Goal: Task Accomplishment & Management: Manage account settings

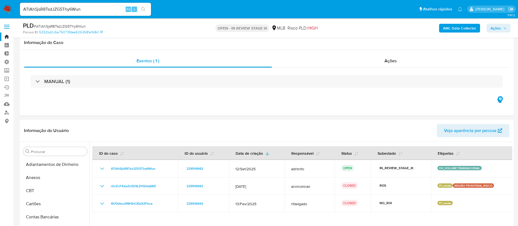
select select "10"
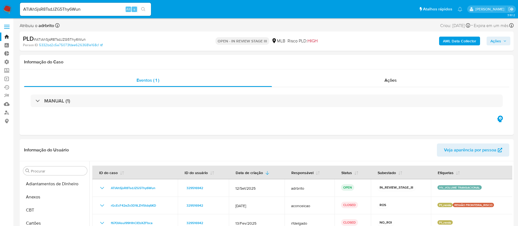
drag, startPoint x: 101, startPoint y: 7, endPoint x: 93, endPoint y: 7, distance: 8.2
click at [101, 7] on input "ATlAhSjsR8TsdJZG5Thy6Wun" at bounding box center [85, 9] width 131 height 7
drag, startPoint x: 93, startPoint y: 7, endPoint x: 10, endPoint y: 1, distance: 82.7
click at [10, 1] on nav "Pausado Ver notificaciones ATlAhSjsR8TsdJZG5Thy6Wun Alt s Atalhos rápidos Presi…" at bounding box center [259, 9] width 518 height 18
paste input "UMiU6UOZXSJJvvjiCXmlmyjC"
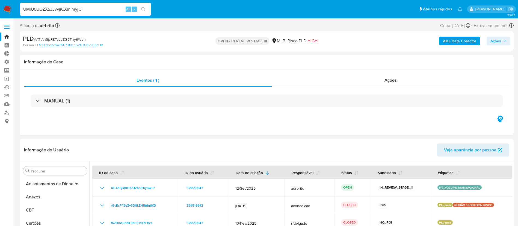
type input "UMiU6UOZXSJJvvjiCXmlmyjC"
click at [144, 11] on icon "search-icon" at bounding box center [143, 9] width 4 height 4
click at [365, 31] on div "Atribuiu o adrbrito Asignado el: 12/09/2025 17:21:54 Criou: 12/09/2025 Criou: 1…" at bounding box center [267, 27] width 494 height 10
click at [108, 9] on input "UMiU6UOZXSJJvvjiCXmlmyjC" at bounding box center [85, 9] width 131 height 7
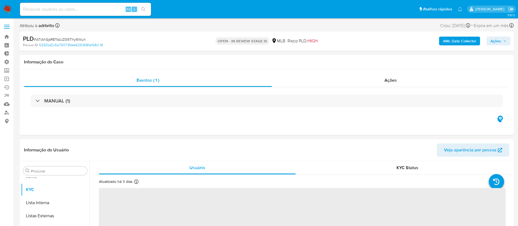
scroll to position [283, 0]
click at [80, 9] on input at bounding box center [85, 9] width 131 height 7
select select "10"
paste input "UMiU6UOZXSJJvvjiCXmlmyjC"
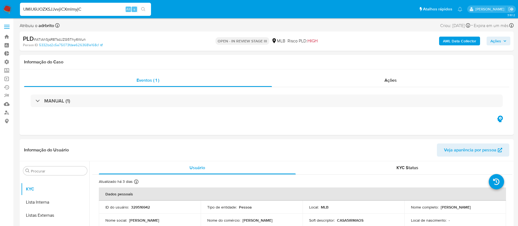
type input "UMiU6UOZXSJJvvjiCXmlmyjC"
click at [141, 8] on icon "search-icon" at bounding box center [143, 9] width 4 height 4
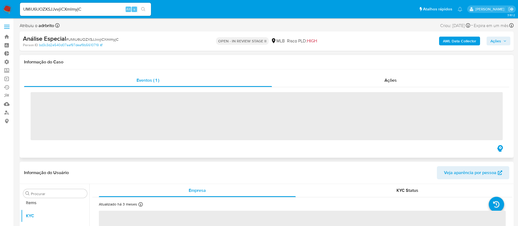
scroll to position [283, 0]
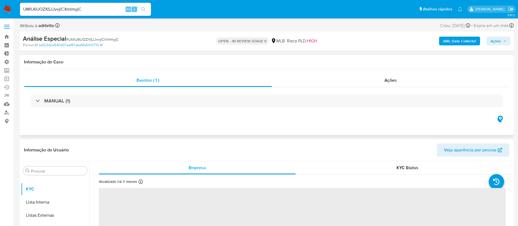
select select "10"
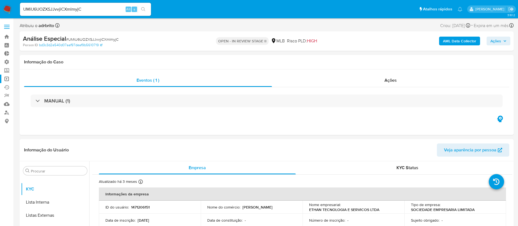
click at [8, 79] on link "Operações em massa" at bounding box center [32, 79] width 65 height 8
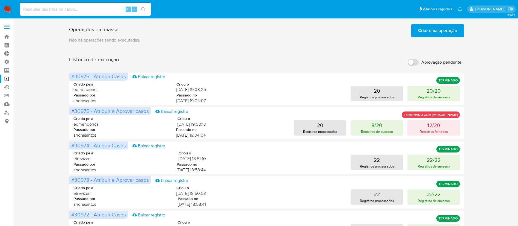
click at [441, 32] on span "Criar uma operação" at bounding box center [437, 31] width 39 height 12
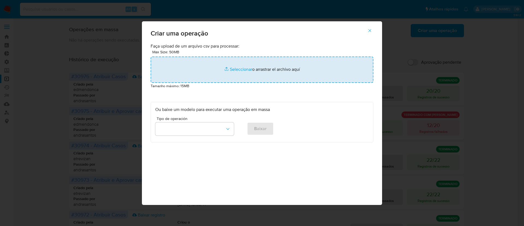
click at [235, 66] on input "file" at bounding box center [262, 70] width 223 height 26
type input "C:\fakepath\ASSIGN_AND_CLOSE_CASE (8).csv"
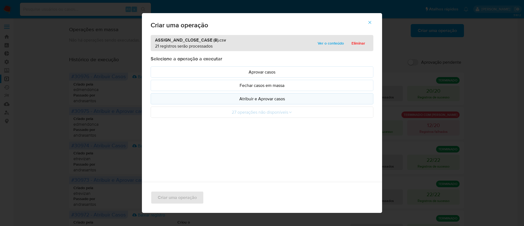
click at [261, 101] on p "Atribuir e Aprovar casos" at bounding box center [262, 99] width 214 height 6
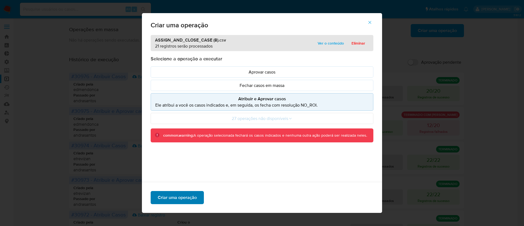
click at [186, 196] on span "Criar uma operação" at bounding box center [177, 197] width 39 height 12
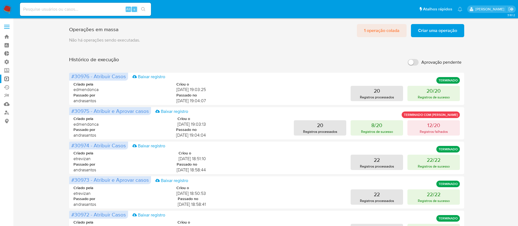
click at [381, 33] on span "1 operação colada" at bounding box center [382, 31] width 36 height 12
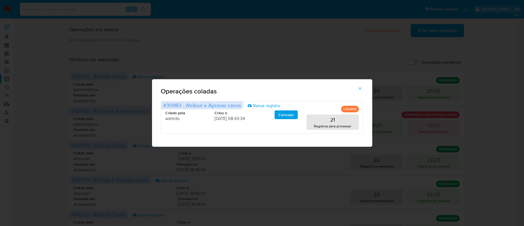
click at [360, 91] on icon "button" at bounding box center [360, 88] width 5 height 5
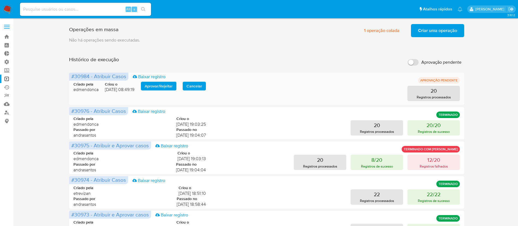
click at [162, 84] on span "Aprovar / Rejeitar" at bounding box center [159, 86] width 28 height 8
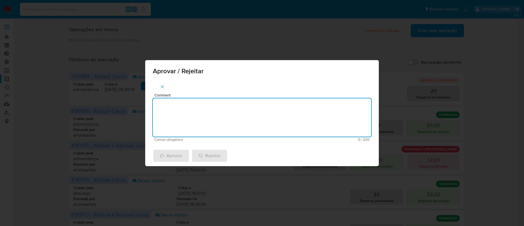
click at [206, 106] on textarea "Comment" at bounding box center [262, 117] width 218 height 38
type textarea "ok"
click at [174, 159] on span "Aprovar" at bounding box center [171, 156] width 22 height 12
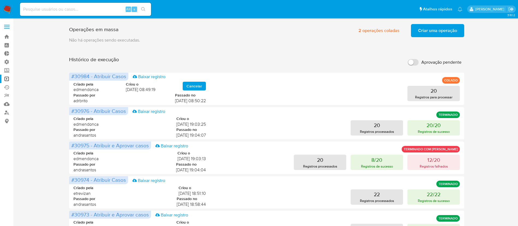
click at [95, 13] on input at bounding box center [85, 9] width 131 height 7
paste input "OPeiEjnvngMTsY2Fplfg8cyG"
click at [95, 13] on input "OPeiEjnvngMTsY2Fplfg8cyG" at bounding box center [85, 9] width 131 height 7
type input "OPeiEjnvngMTsY2Fplfg8cyG"
click at [144, 9] on icon "search-icon" at bounding box center [143, 9] width 4 height 4
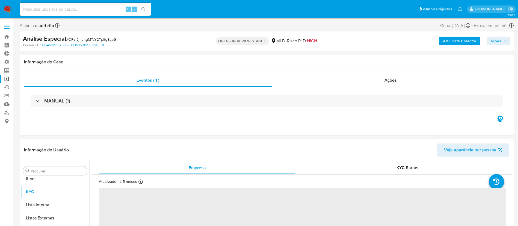
scroll to position [283, 0]
select select "10"
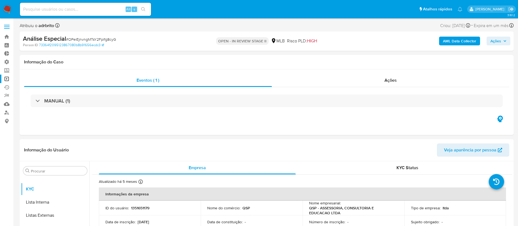
click at [8, 77] on link "Operações em massa" at bounding box center [32, 79] width 65 height 8
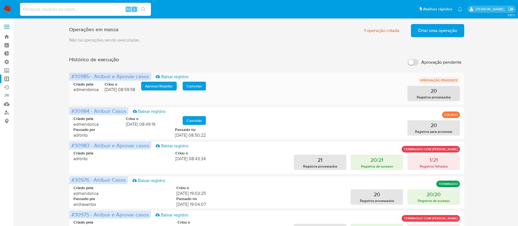
click at [155, 86] on span "Aprovar / Rejeitar" at bounding box center [159, 86] width 28 height 8
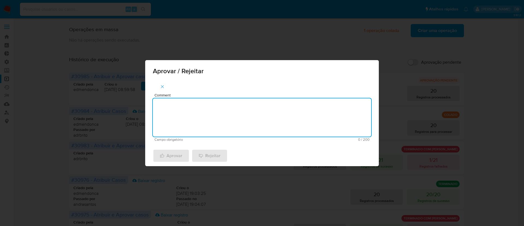
click at [177, 113] on textarea "Comment" at bounding box center [262, 117] width 218 height 38
type textarea "ok"
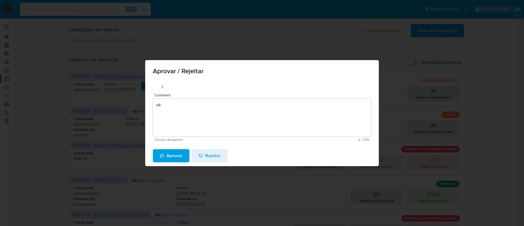
click at [173, 152] on span "Aprovar" at bounding box center [171, 156] width 22 height 12
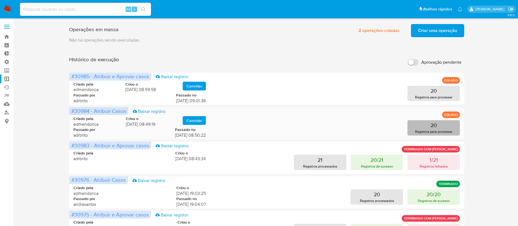
click at [441, 125] on button "20 Registros para processar" at bounding box center [433, 127] width 52 height 15
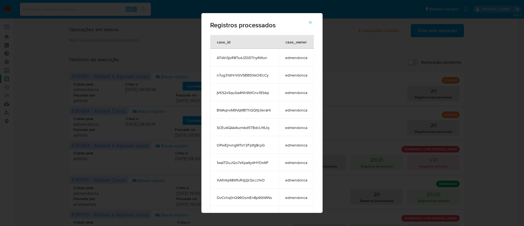
click at [313, 23] on icon "button" at bounding box center [310, 22] width 5 height 5
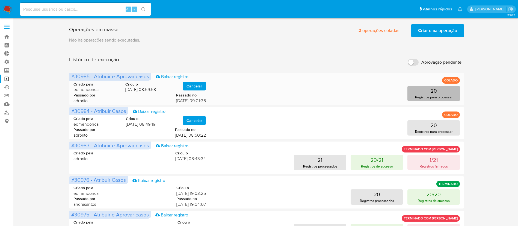
click at [445, 96] on p "Registros para processar" at bounding box center [433, 97] width 37 height 5
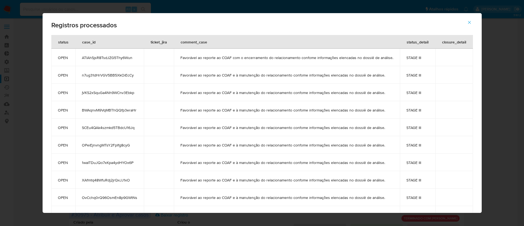
click at [472, 24] on icon "button" at bounding box center [469, 22] width 5 height 5
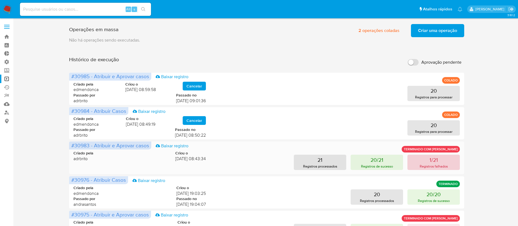
click at [435, 159] on p "1/21" at bounding box center [434, 160] width 8 height 8
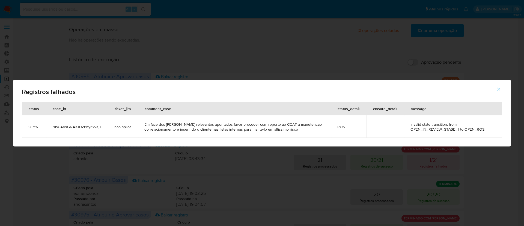
click at [86, 128] on span "r1lsU4VxGNA3JDZ6nyExvXj7" at bounding box center [76, 126] width 49 height 5
click at [498, 90] on icon "button" at bounding box center [499, 89] width 5 height 5
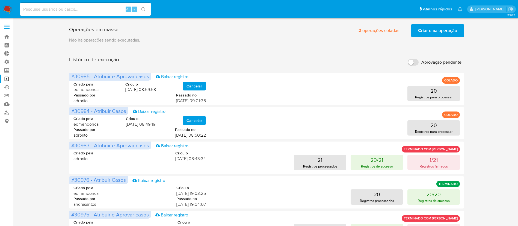
click at [81, 9] on input at bounding box center [85, 9] width 131 height 7
paste input "r1lsU4VxGNA3JDZ6nyExvXj7"
type input "r1lsU4VxGNA3JDZ6nyExvXj7"
click at [144, 10] on icon "search-icon" at bounding box center [143, 9] width 4 height 4
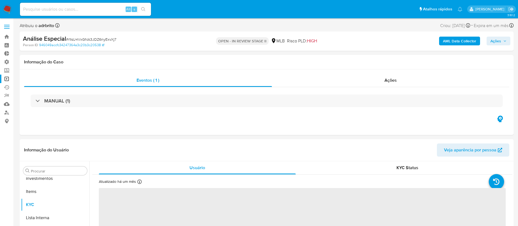
scroll to position [283, 0]
select select "10"
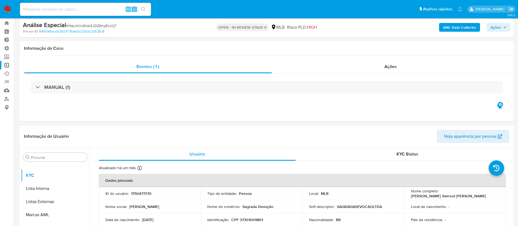
scroll to position [0, 0]
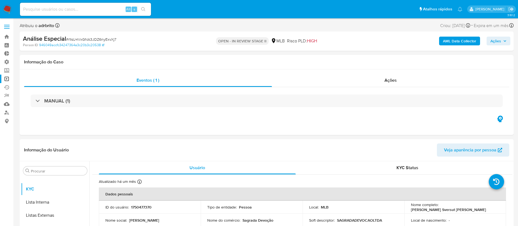
click at [494, 40] on span "Ações" at bounding box center [496, 41] width 11 height 9
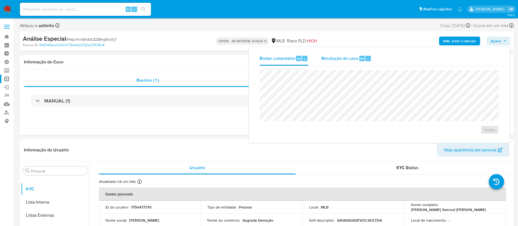
click at [356, 58] on span "Resolução do caso" at bounding box center [339, 58] width 37 height 6
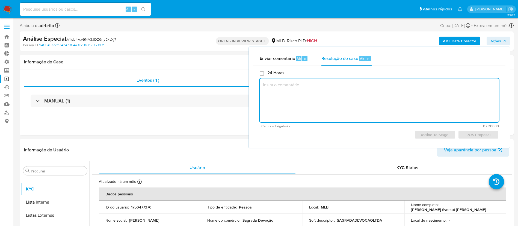
click at [286, 100] on textarea at bounding box center [379, 100] width 239 height 44
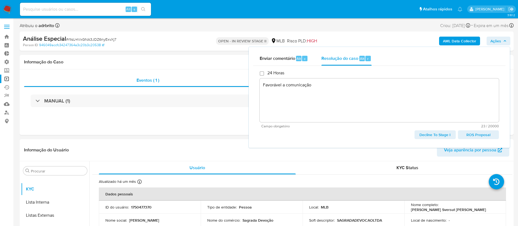
click at [470, 134] on span "ROS Proposal" at bounding box center [478, 135] width 33 height 8
type textarea "Favorável a comunicação"
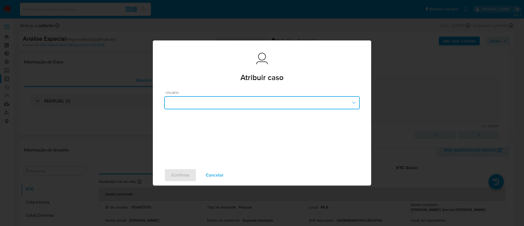
click at [324, 98] on button "button" at bounding box center [262, 102] width 196 height 13
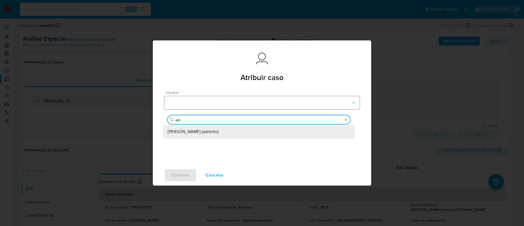
type input "adri"
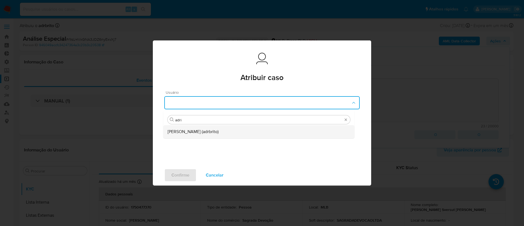
click at [260, 131] on div "Adriano Azeredo Brito (adrbrito)" at bounding box center [259, 131] width 183 height 13
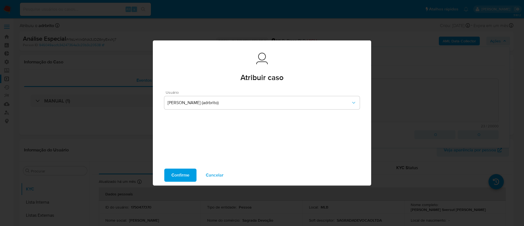
click at [173, 180] on span "Confirme" at bounding box center [181, 175] width 18 height 12
type textarea "Favorável a comunicação"
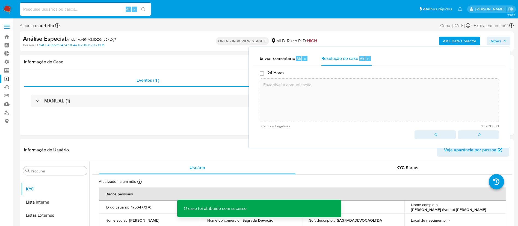
click at [106, 38] on span "# r1lsU4VxGNA3JDZ6nyExvXj7" at bounding box center [91, 39] width 50 height 5
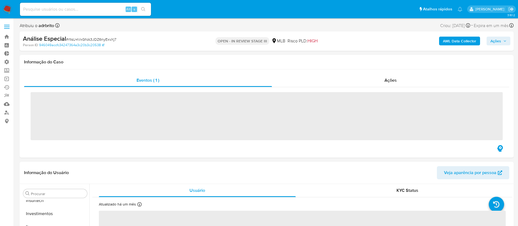
scroll to position [283, 0]
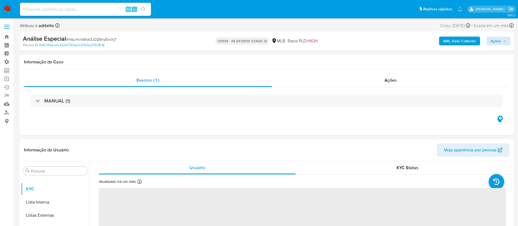
select select "10"
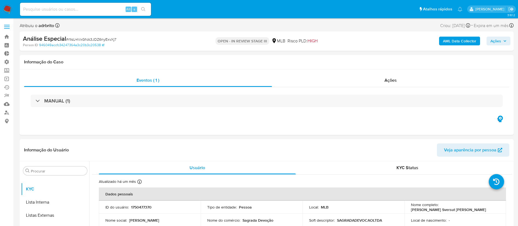
click at [503, 38] on span "Ações" at bounding box center [499, 41] width 16 height 8
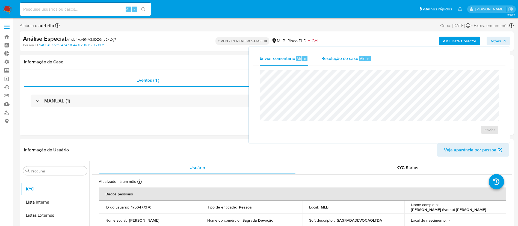
click at [350, 62] on div "Resolução do caso Alt r" at bounding box center [346, 58] width 50 height 14
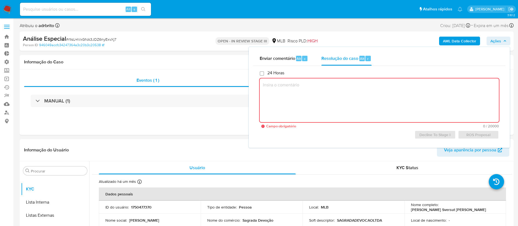
click at [310, 98] on textarea at bounding box center [379, 100] width 239 height 44
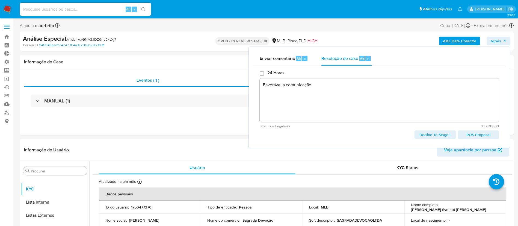
click at [477, 135] on span "ROS Proposal" at bounding box center [478, 135] width 33 height 8
type textarea "Favorável a comunicação"
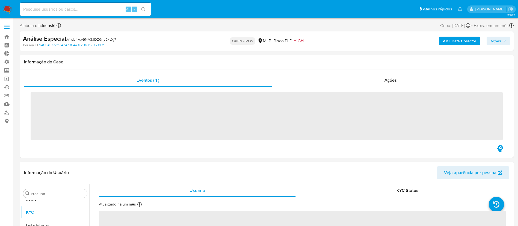
scroll to position [283, 0]
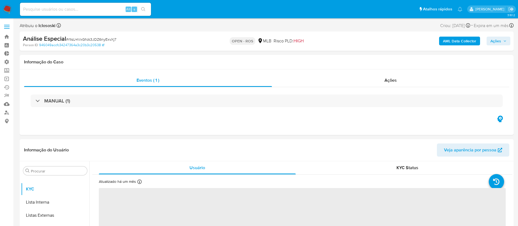
select select "10"
click at [94, 39] on span "# r1lsU4VxGNA3JDZ6nyExvXj7" at bounding box center [91, 39] width 50 height 5
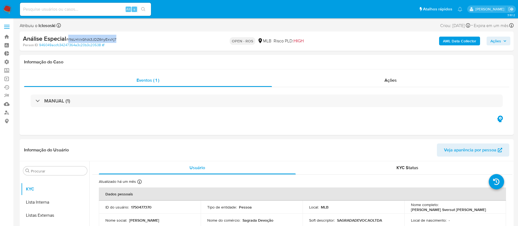
copy span "r1lsU4VxGNA3JDZ6nyExvXj7"
click at [5, 37] on link "Bandeja" at bounding box center [32, 37] width 65 height 8
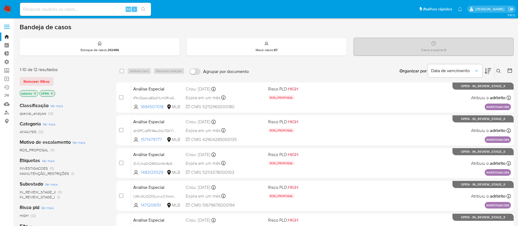
click at [498, 70] on icon at bounding box center [499, 71] width 4 height 4
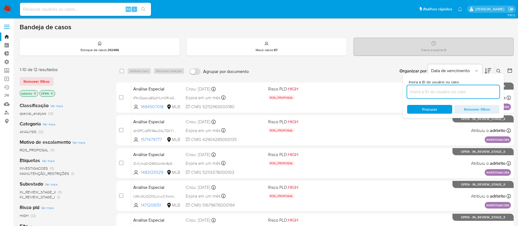
click at [452, 93] on input at bounding box center [453, 91] width 92 height 7
type input "r1lsU4VxGNA3JDZ6nyExvXj7"
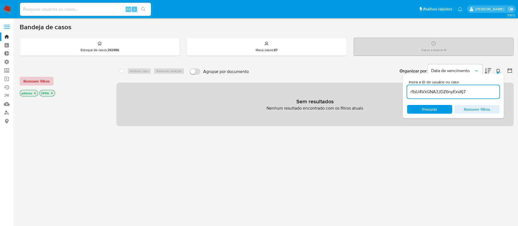
click at [31, 85] on span "Remover filtros" at bounding box center [36, 81] width 26 height 8
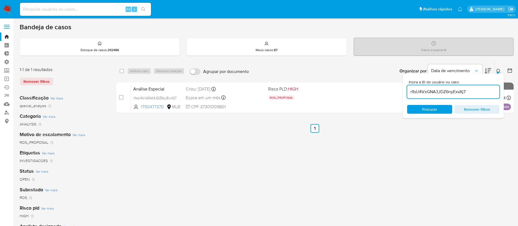
click at [500, 69] on icon at bounding box center [499, 71] width 4 height 4
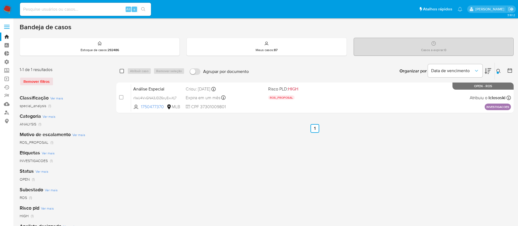
drag, startPoint x: 122, startPoint y: 68, endPoint x: 121, endPoint y: 71, distance: 3.6
click at [121, 71] on div "select-all-cases-checkbox" at bounding box center [123, 71] width 7 height 7
click at [121, 71] on input "checkbox" at bounding box center [122, 71] width 4 height 4
checkbox input "true"
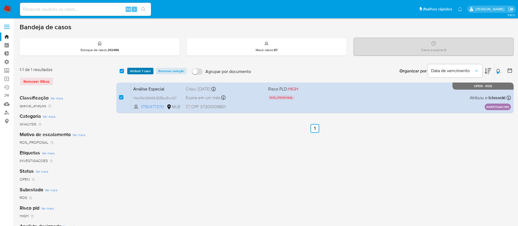
click at [133, 72] on span "Atribuir 1 caso" at bounding box center [140, 70] width 21 height 5
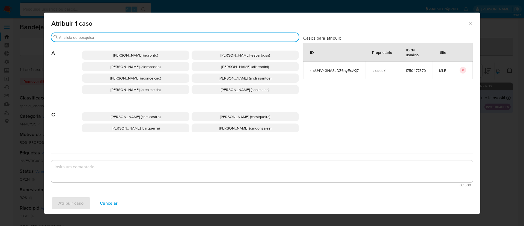
click at [111, 38] on input "Buscar" at bounding box center [178, 37] width 238 height 5
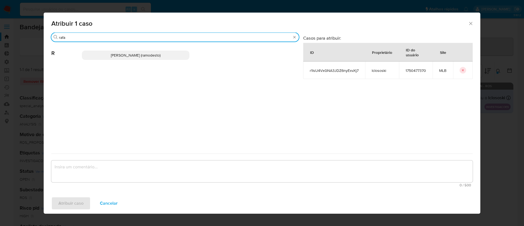
type input "rafa"
click at [116, 55] on span "Rafael Modesto Dos Santos (ramodesto)" at bounding box center [136, 54] width 50 height 5
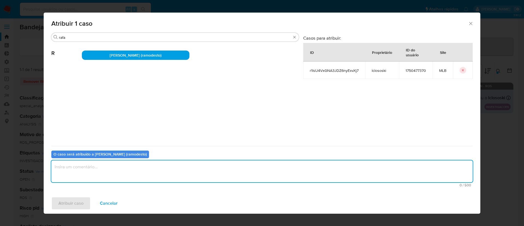
click at [99, 176] on textarea "assign-modal" at bounding box center [262, 171] width 422 height 22
type textarea "ok"
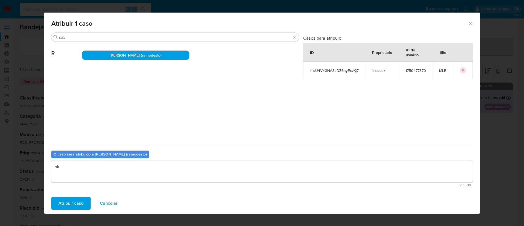
click at [66, 197] on span "Atribuir caso" at bounding box center [70, 203] width 25 height 12
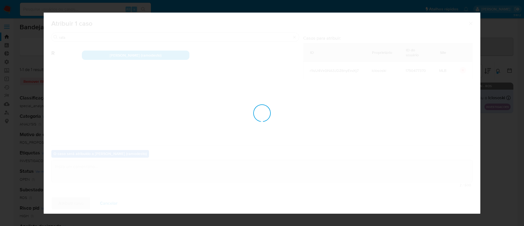
checkbox input "false"
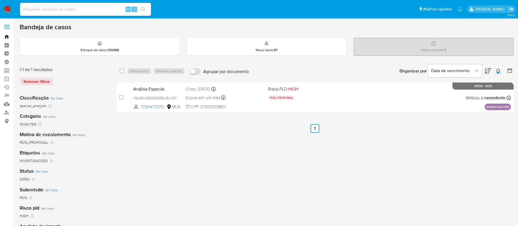
click at [7, 36] on link "Bandeja" at bounding box center [32, 37] width 65 height 8
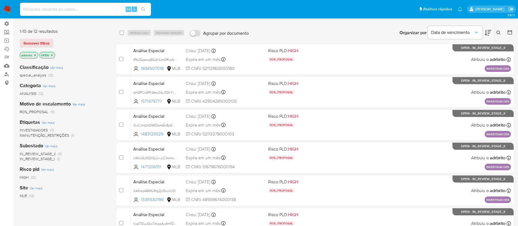
scroll to position [33, 0]
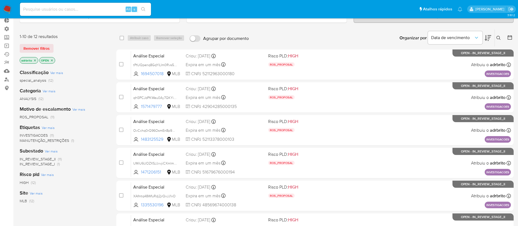
click at [36, 61] on icon "close-filter" at bounding box center [34, 60] width 3 height 3
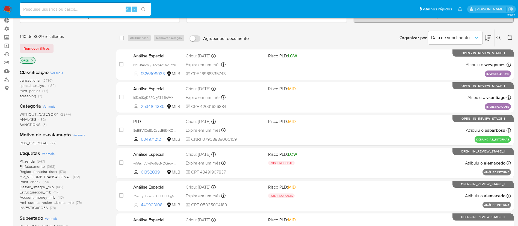
click at [37, 144] on span "ROS_PROPOSAL" at bounding box center [34, 142] width 29 height 5
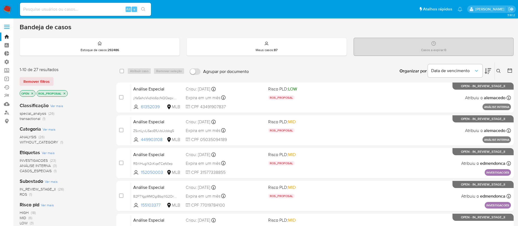
click at [64, 94] on icon "close-filter" at bounding box center [64, 93] width 3 height 3
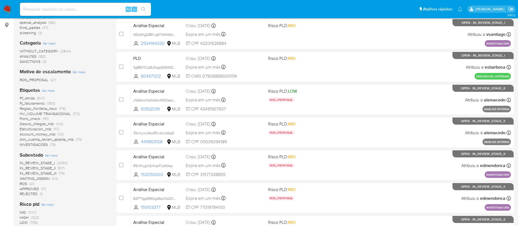
scroll to position [97, 0]
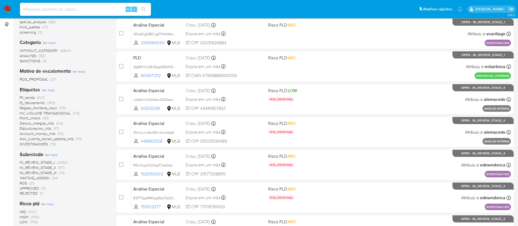
click at [24, 184] on span "ROS" at bounding box center [23, 182] width 7 height 5
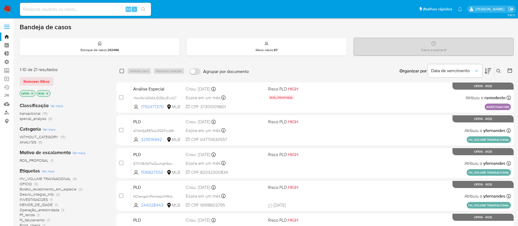
click at [120, 72] on input "checkbox" at bounding box center [122, 71] width 4 height 4
checkbox input "true"
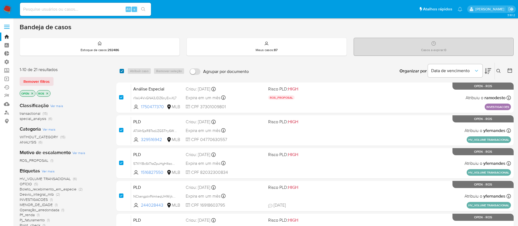
checkbox input "true"
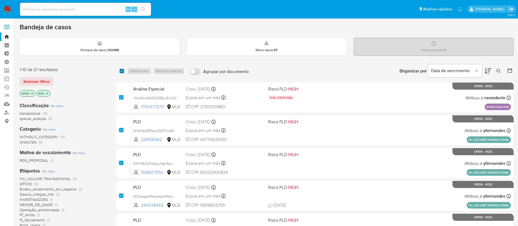
checkbox input "true"
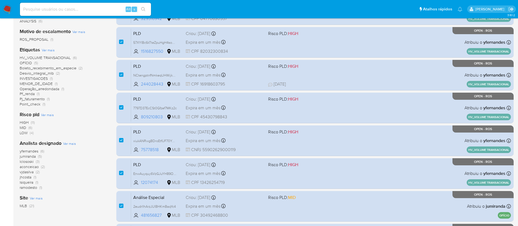
scroll to position [225, 0]
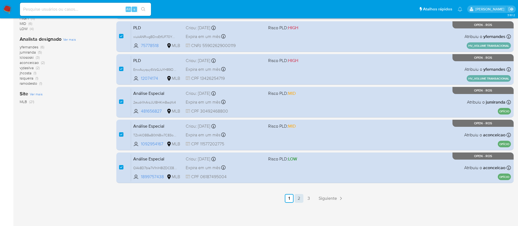
click at [299, 199] on link "2" at bounding box center [299, 198] width 9 height 9
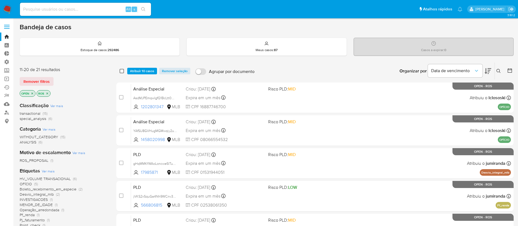
click at [120, 70] on input "checkbox" at bounding box center [122, 71] width 4 height 4
checkbox input "true"
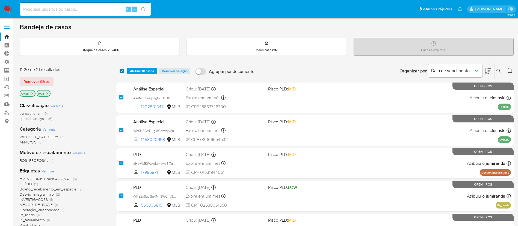
checkbox input "true"
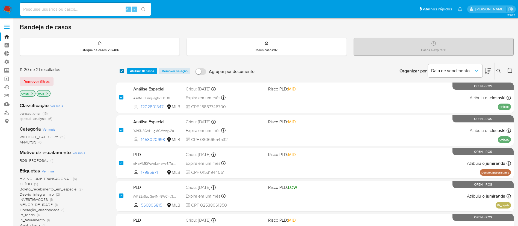
checkbox input "true"
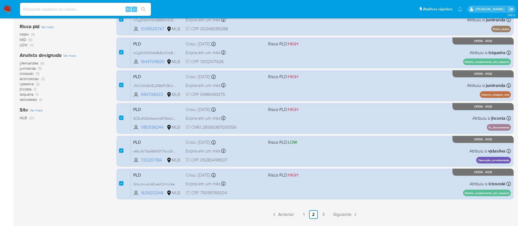
scroll to position [225, 0]
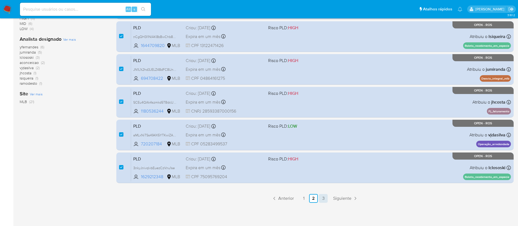
click at [322, 200] on link "3" at bounding box center [323, 198] width 9 height 9
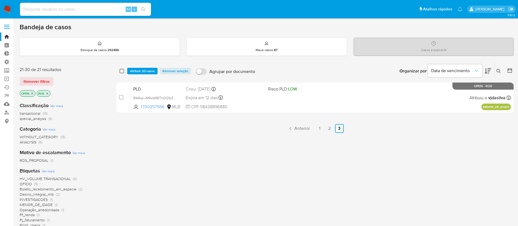
click at [120, 69] on input "checkbox" at bounding box center [122, 71] width 4 height 4
checkbox input "true"
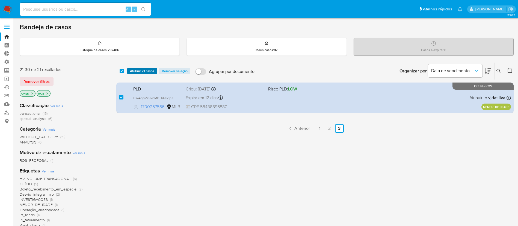
click at [141, 71] on span "Atribuir 21 casos" at bounding box center [142, 70] width 24 height 5
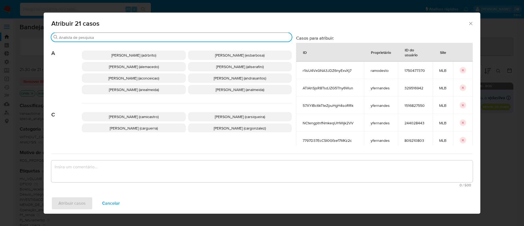
click at [129, 37] on input "Buscar" at bounding box center [174, 37] width 231 height 5
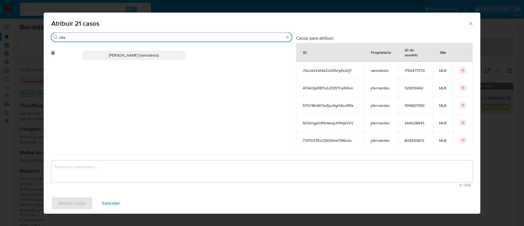
type input "rafa"
click at [126, 58] on p "Rafael Modesto Dos Santos (ramodesto)" at bounding box center [134, 55] width 104 height 9
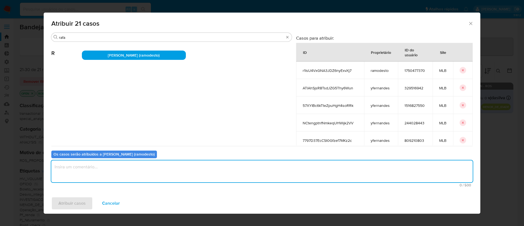
click at [97, 173] on textarea "assign-modal" at bounding box center [262, 171] width 422 height 22
type textarea "ok"
click at [72, 201] on span "Atribuir casos" at bounding box center [71, 203] width 27 height 12
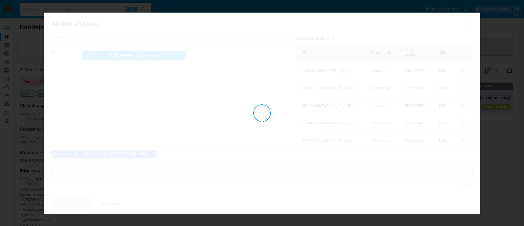
checkbox input "false"
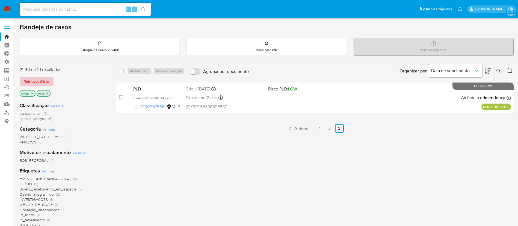
click at [40, 79] on span "Remover filtros" at bounding box center [36, 82] width 26 height 8
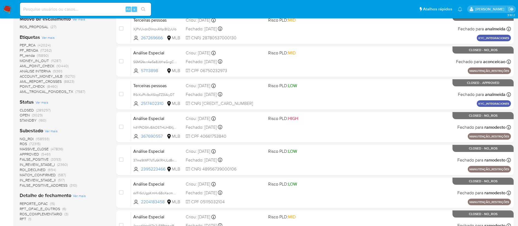
scroll to position [168, 0]
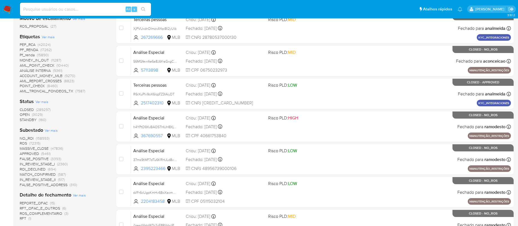
click at [25, 114] on span "OPEN" at bounding box center [25, 114] width 10 height 5
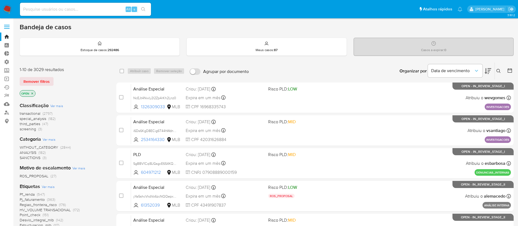
click at [31, 92] on icon "close-filter" at bounding box center [32, 93] width 3 height 3
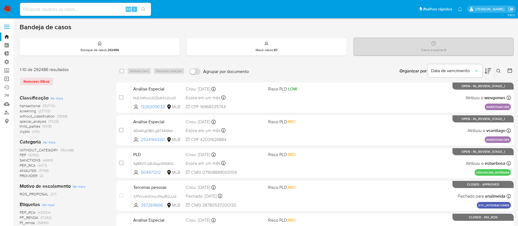
click at [7, 79] on link "Operações em massa" at bounding box center [32, 79] width 65 height 8
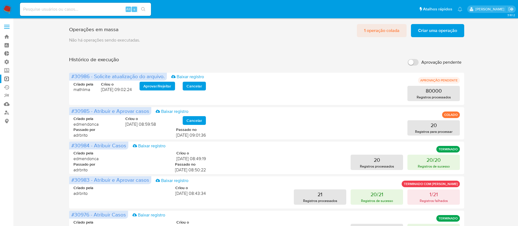
drag, startPoint x: 379, startPoint y: 38, endPoint x: 374, endPoint y: 31, distance: 9.1
click at [374, 31] on div "Operações em massa 1 operação colada Criar uma operação Só pode haver no máximo…" at bounding box center [266, 227] width 395 height 411
click at [374, 31] on span "1 operação colada" at bounding box center [382, 31] width 36 height 12
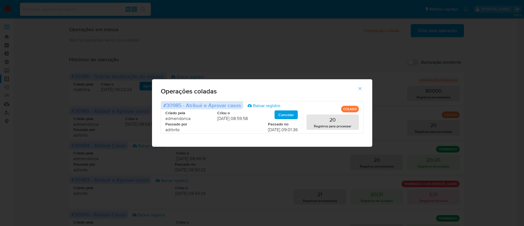
click at [360, 88] on icon "button" at bounding box center [360, 88] width 3 height 3
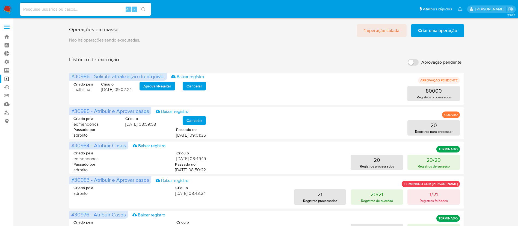
click at [371, 32] on span "1 operação colada" at bounding box center [382, 31] width 36 height 12
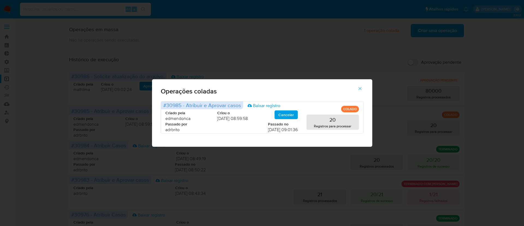
click at [361, 90] on icon "button" at bounding box center [360, 88] width 5 height 5
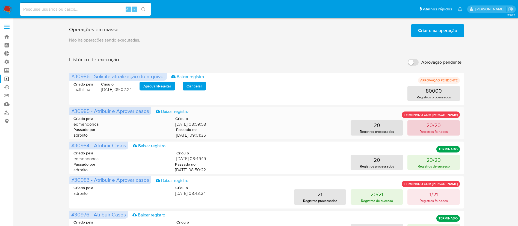
click at [426, 126] on button "20/20 Registros falhados" at bounding box center [433, 127] width 52 height 15
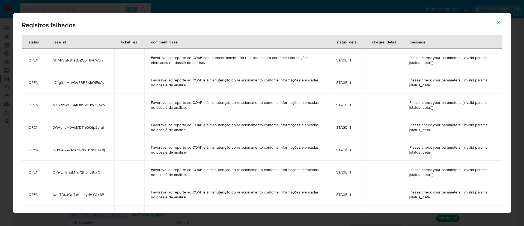
click at [498, 21] on icon "button" at bounding box center [499, 22] width 5 height 5
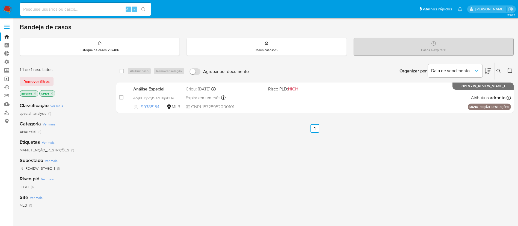
click at [4, 81] on link "Operações em massa" at bounding box center [32, 79] width 65 height 8
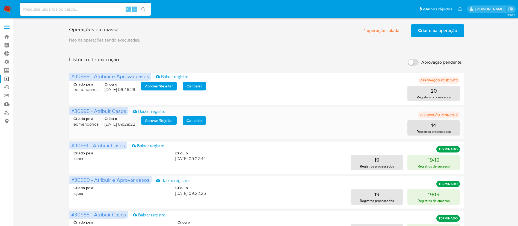
click at [166, 117] on span "Aprovar / Rejeitar" at bounding box center [159, 121] width 28 height 8
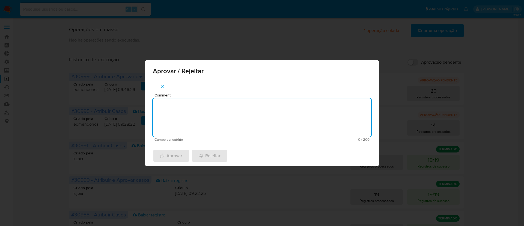
click at [180, 127] on textarea "Comment" at bounding box center [262, 117] width 218 height 38
type textarea "ok"
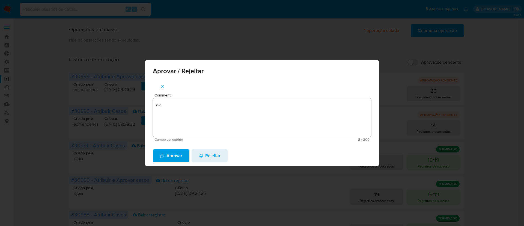
click at [174, 155] on span "Aprovar" at bounding box center [171, 156] width 22 height 12
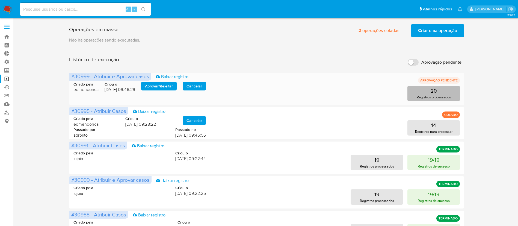
click at [444, 93] on button "20 Registros processados" at bounding box center [433, 93] width 52 height 15
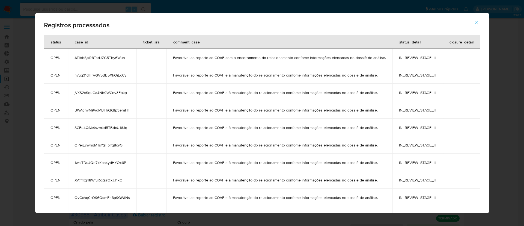
click at [480, 20] on icon "button" at bounding box center [477, 22] width 5 height 5
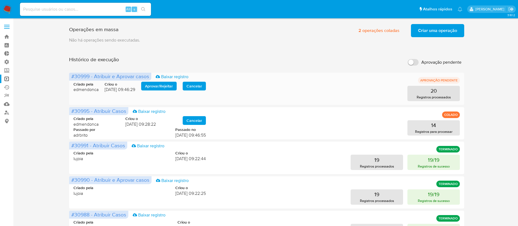
click at [160, 87] on span "Aprovar / Rejeitar" at bounding box center [159, 86] width 28 height 8
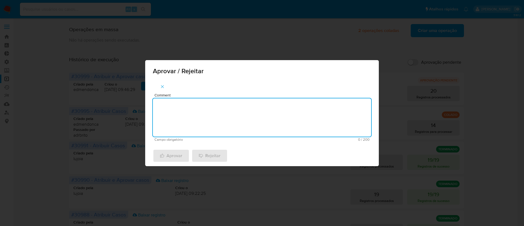
click at [187, 106] on textarea "Comment" at bounding box center [262, 117] width 218 height 38
type textarea "ok"
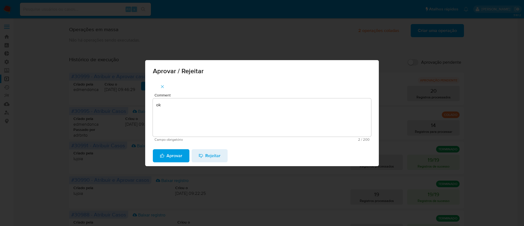
click at [171, 164] on div "Aprovar Rejeitar" at bounding box center [262, 155] width 234 height 21
click at [165, 152] on span "Aprovar" at bounding box center [171, 156] width 22 height 12
